Goal: Find contact information: Find phone

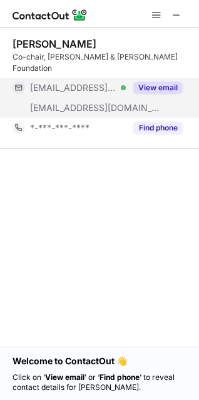
click at [168, 82] on button "View email" at bounding box center [159, 88] width 50 height 13
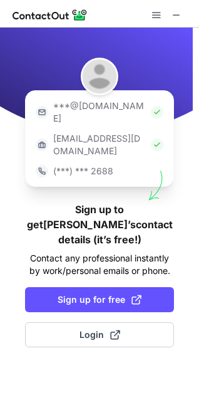
click at [151, 107] on img at bounding box center [157, 112] width 13 height 13
click at [151, 106] on img at bounding box center [157, 112] width 13 height 13
click at [117, 132] on p "[EMAIL_ADDRESS][DOMAIN_NAME]" at bounding box center [99, 144] width 93 height 25
click at [118, 132] on p "[EMAIL_ADDRESS][DOMAIN_NAME]" at bounding box center [99, 144] width 93 height 25
click at [77, 132] on p "[EMAIL_ADDRESS][DOMAIN_NAME]" at bounding box center [99, 144] width 93 height 25
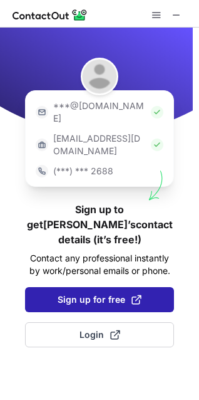
click at [89, 294] on span "Sign up for free" at bounding box center [100, 300] width 84 height 13
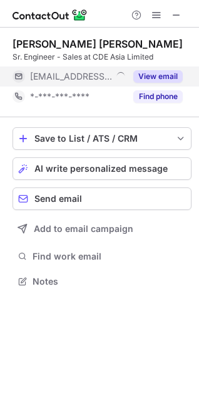
scroll to position [273, 199]
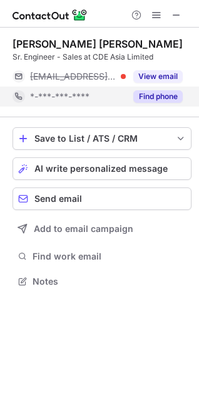
click at [162, 99] on button "Find phone" at bounding box center [159, 96] width 50 height 13
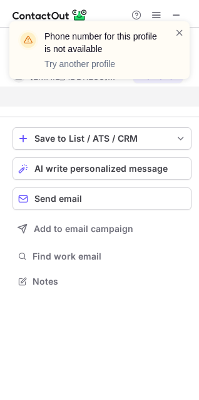
scroll to position [253, 199]
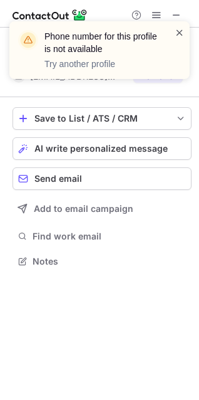
click at [176, 34] on span at bounding box center [180, 32] width 10 height 13
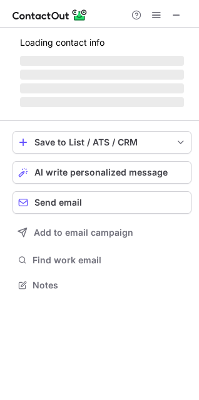
scroll to position [273, 199]
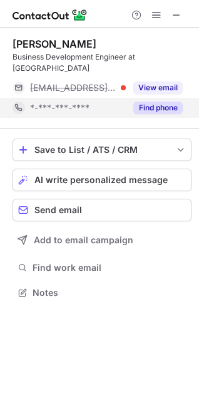
click at [159, 102] on button "Find phone" at bounding box center [159, 108] width 50 height 13
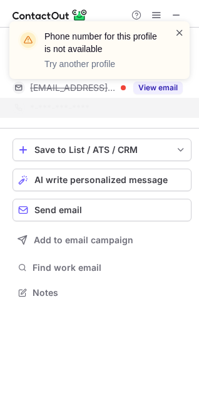
click at [180, 33] on span at bounding box center [180, 32] width 10 height 13
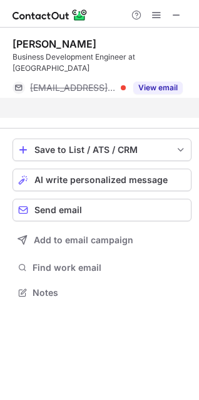
scroll to position [253, 199]
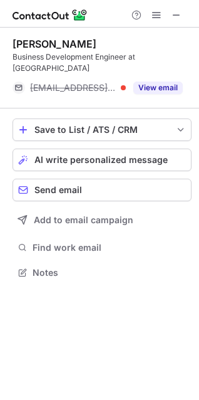
click at [57, 82] on span "[EMAIL_ADDRESS][DOMAIN_NAME]" at bounding box center [73, 87] width 87 height 11
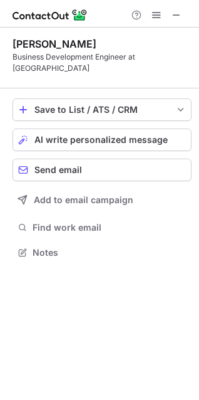
scroll to position [233, 199]
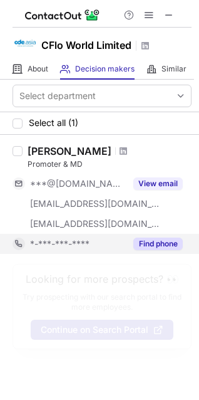
click at [149, 241] on button "Find phone" at bounding box center [159, 244] width 50 height 13
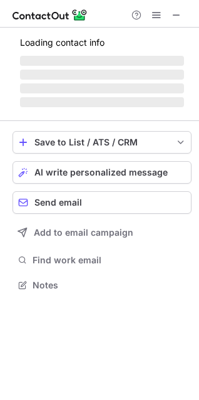
scroll to position [273, 199]
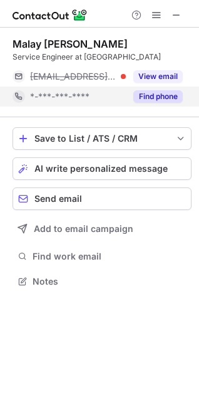
click at [156, 95] on button "Find phone" at bounding box center [159, 96] width 50 height 13
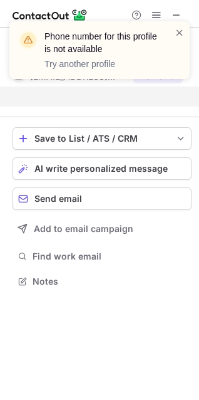
scroll to position [253, 199]
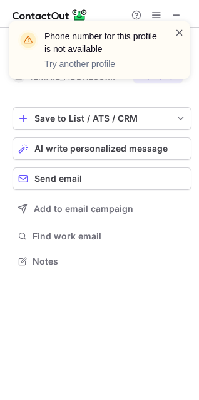
click at [176, 31] on span at bounding box center [180, 32] width 10 height 13
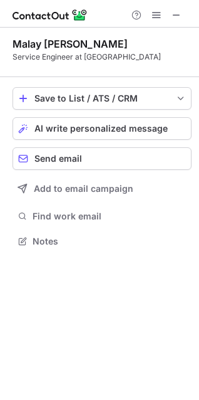
scroll to position [233, 199]
click at [63, 55] on div "Service Engineer at [GEOGRAPHIC_DATA]" at bounding box center [102, 56] width 179 height 11
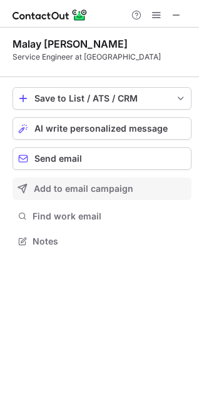
click at [61, 187] on span "Add to email campaign" at bounding box center [84, 189] width 100 height 10
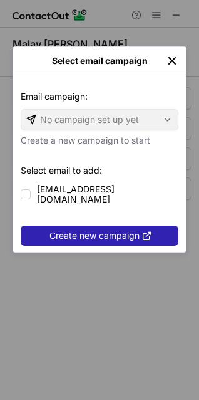
click at [171, 59] on img "left-button" at bounding box center [172, 61] width 13 height 13
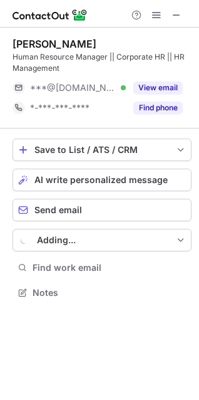
scroll to position [284, 199]
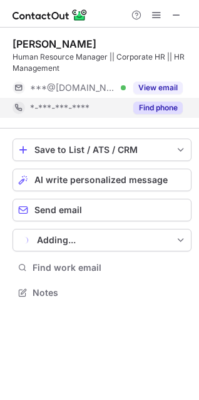
click at [150, 105] on button "Find phone" at bounding box center [159, 108] width 50 height 13
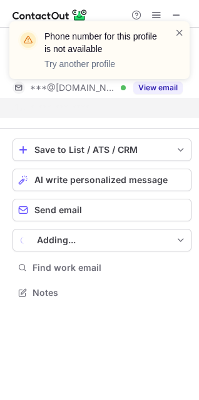
scroll to position [264, 199]
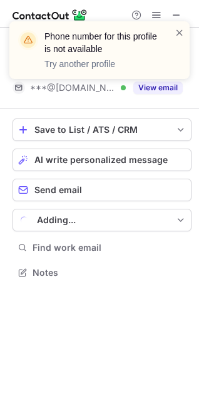
click at [174, 31] on div "Phone number for this profile is not available Try another profile" at bounding box center [94, 50] width 161 height 48
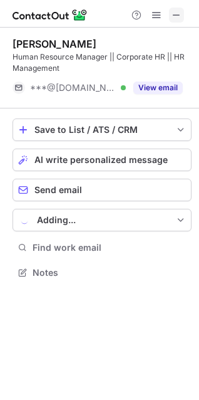
click at [177, 14] on span at bounding box center [177, 15] width 10 height 10
